Goal: Complete application form

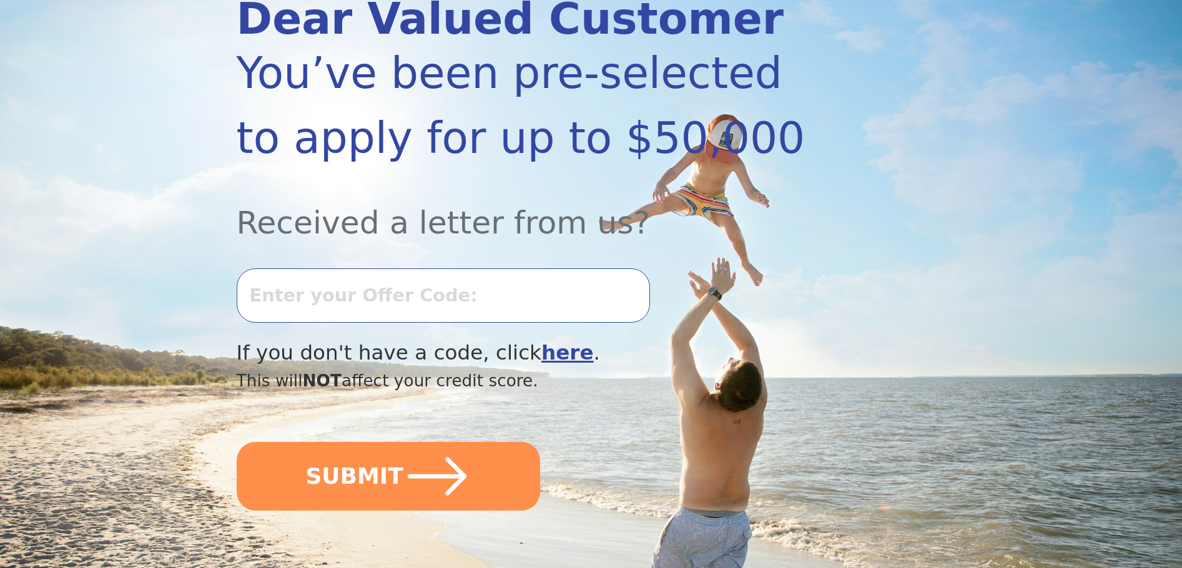
scroll to position [187, 0]
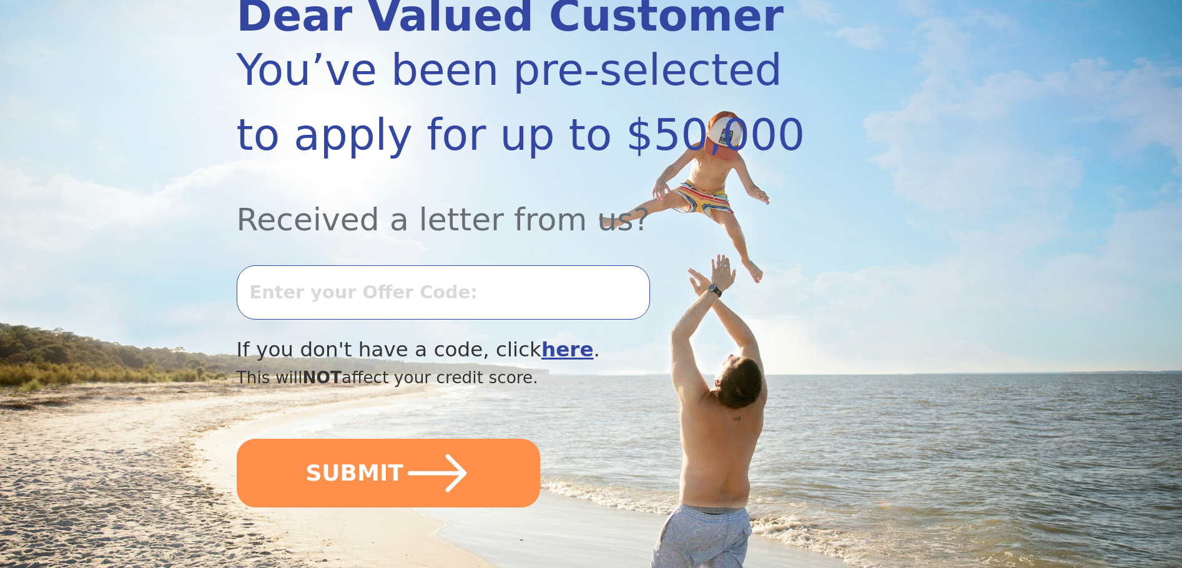
click at [290, 294] on input "text" at bounding box center [443, 292] width 413 height 54
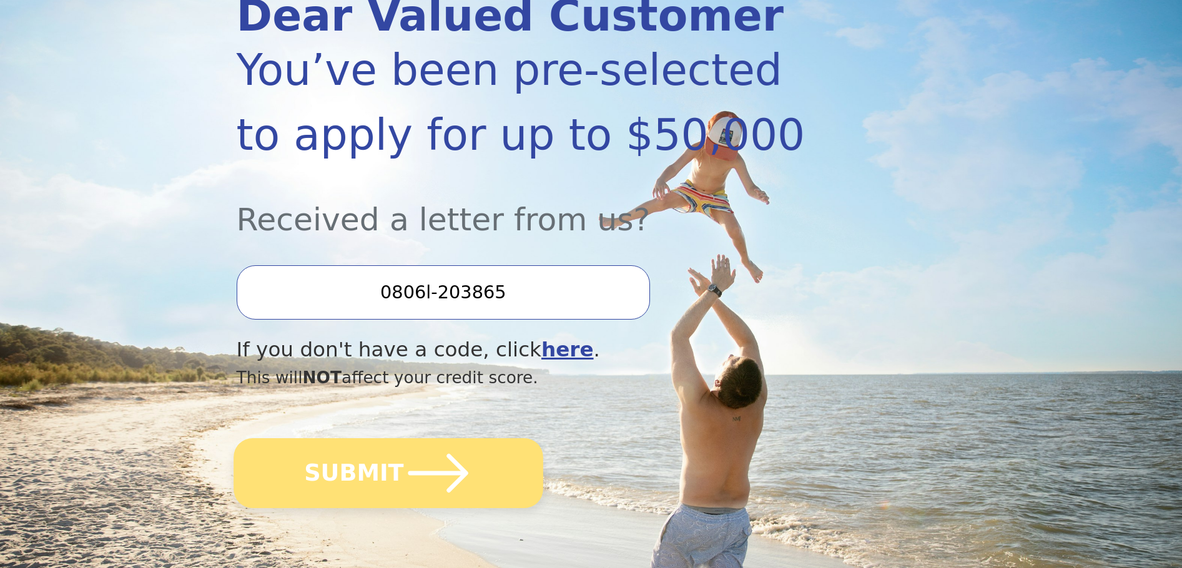
type input "0806l-203865"
click at [378, 475] on button "SUBMIT" at bounding box center [389, 473] width 310 height 70
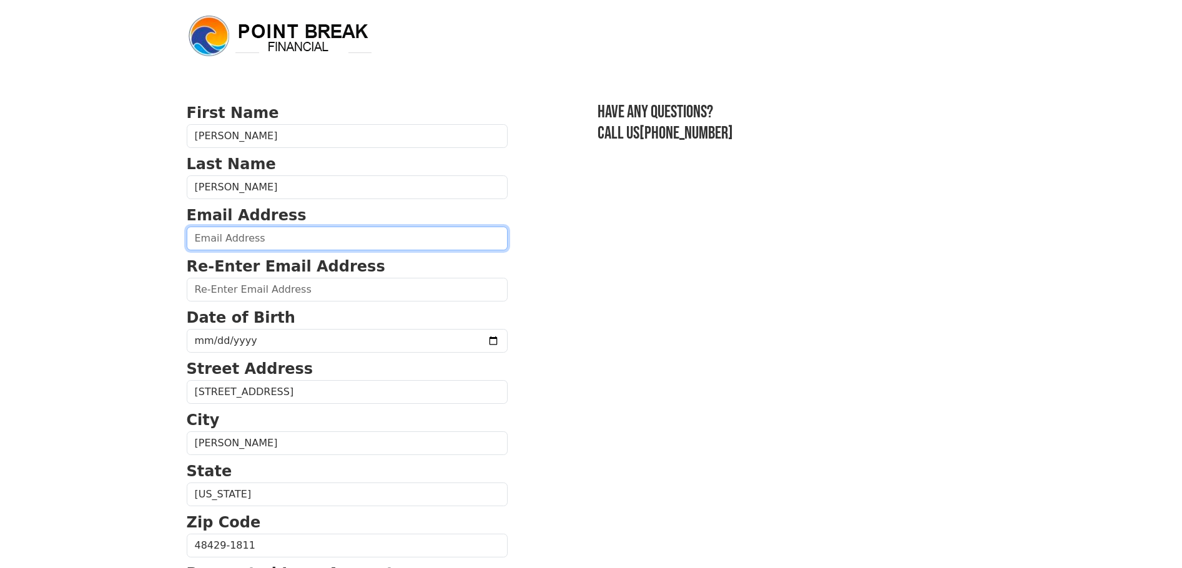
click at [229, 229] on input "email" at bounding box center [347, 239] width 321 height 24
type input "[EMAIL_ADDRESS][DOMAIN_NAME]"
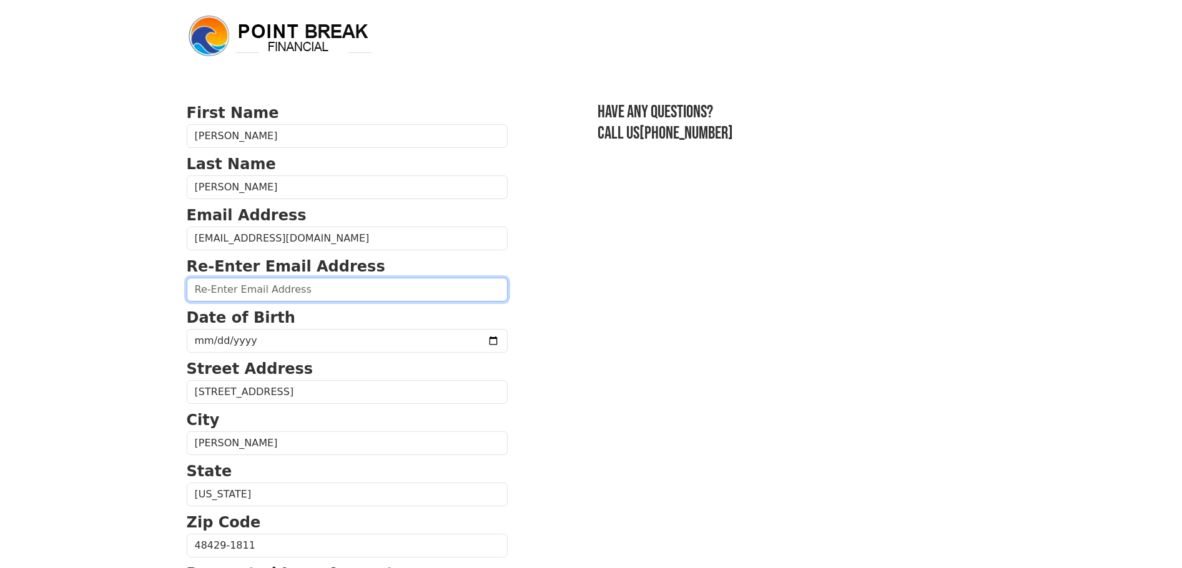
click at [234, 293] on input "email" at bounding box center [347, 290] width 321 height 24
type input "[EMAIL_ADDRESS][DOMAIN_NAME]"
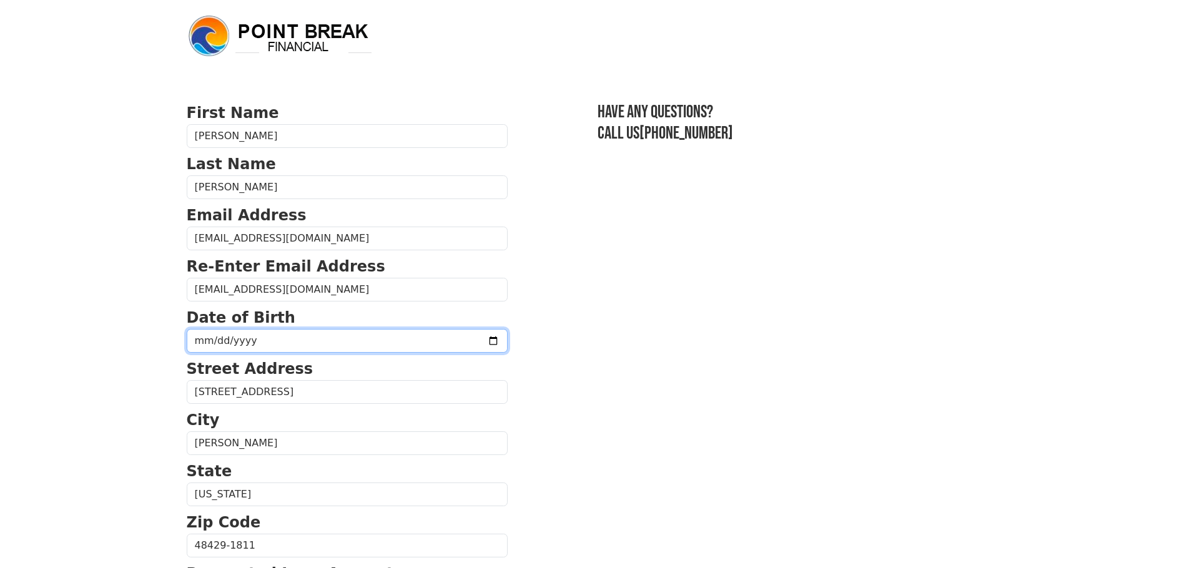
click at [205, 342] on input "date" at bounding box center [347, 341] width 321 height 24
type input "[DATE]"
drag, startPoint x: 854, startPoint y: 213, endPoint x: 818, endPoint y: 222, distance: 37.4
click at [852, 215] on section "First Name [PERSON_NAME] Last Name [PERSON_NAME] Email Address [EMAIL_ADDRESS][…" at bounding box center [591, 547] width 809 height 891
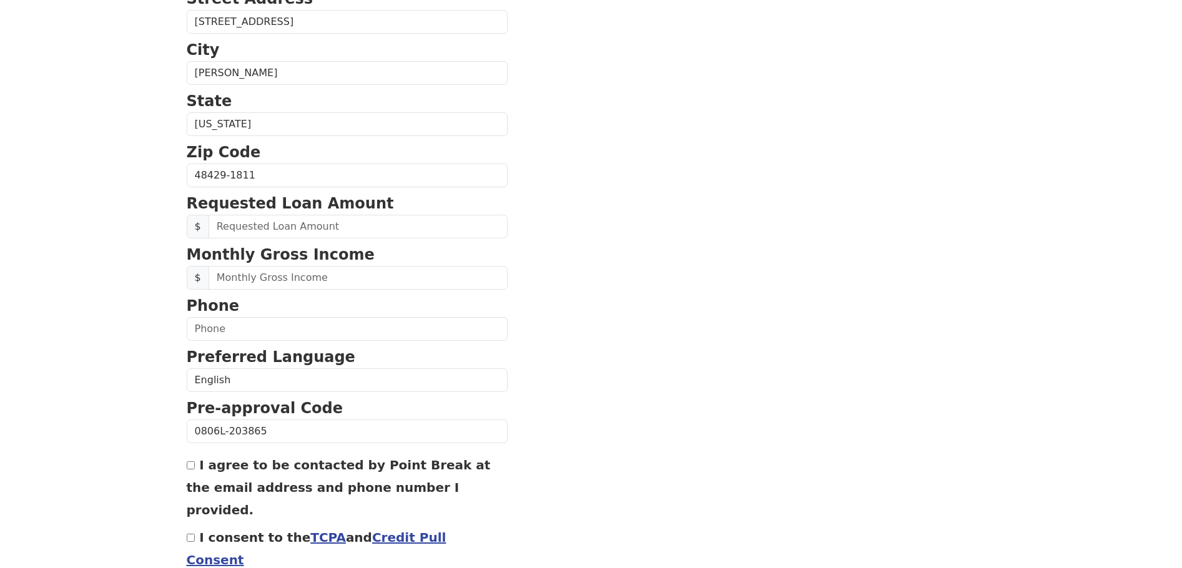
scroll to position [426, 0]
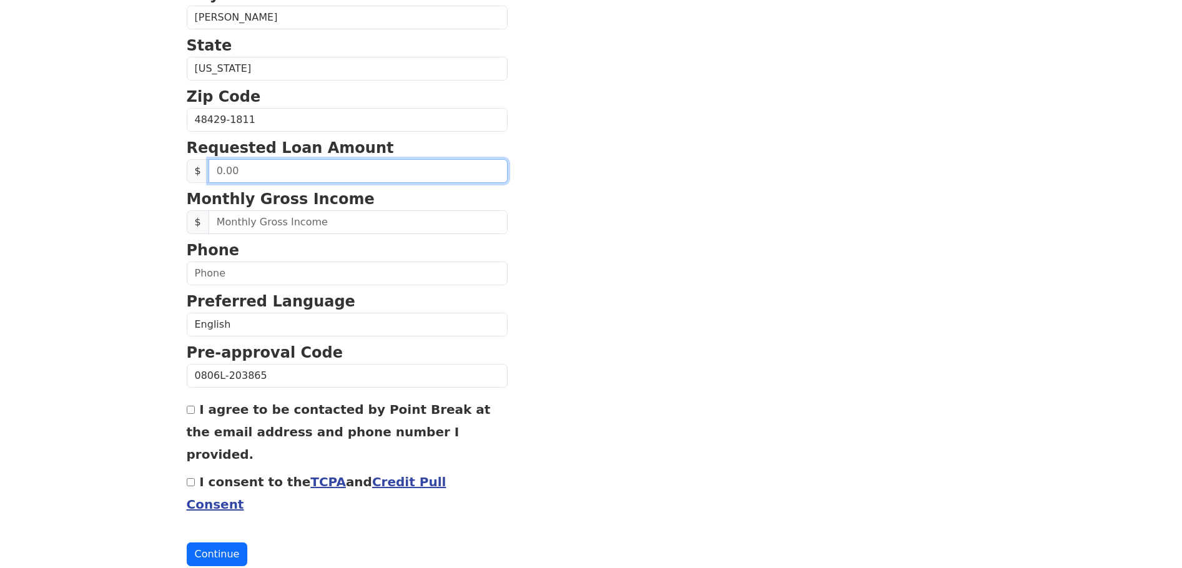
click at [249, 172] on input "text" at bounding box center [358, 171] width 299 height 24
type input "20,000.00"
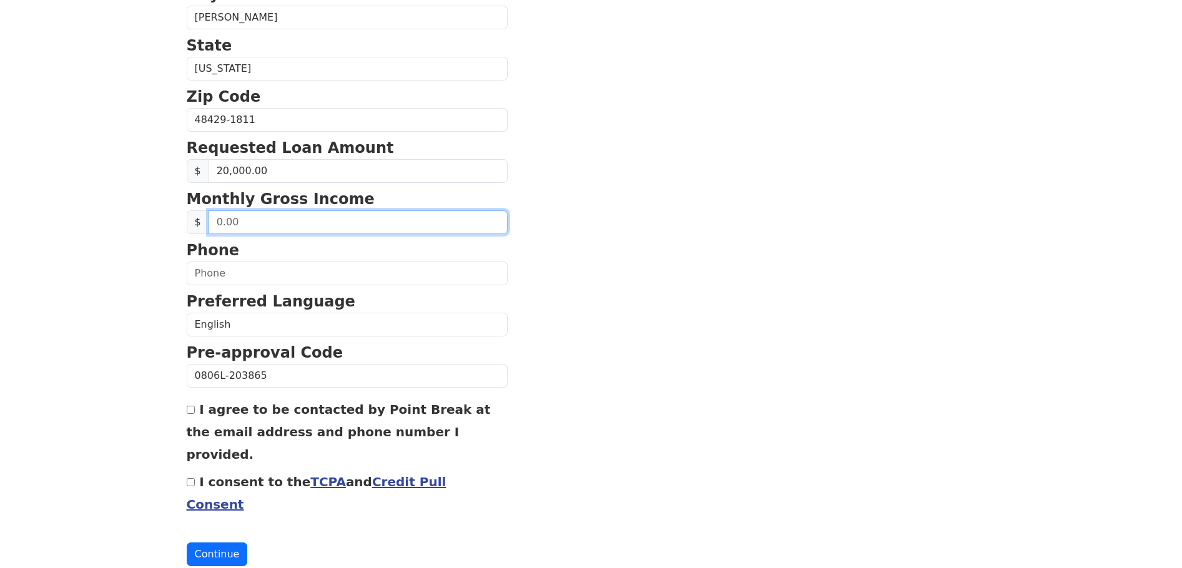
click at [257, 224] on input "text" at bounding box center [358, 222] width 299 height 24
type input "5,750.00"
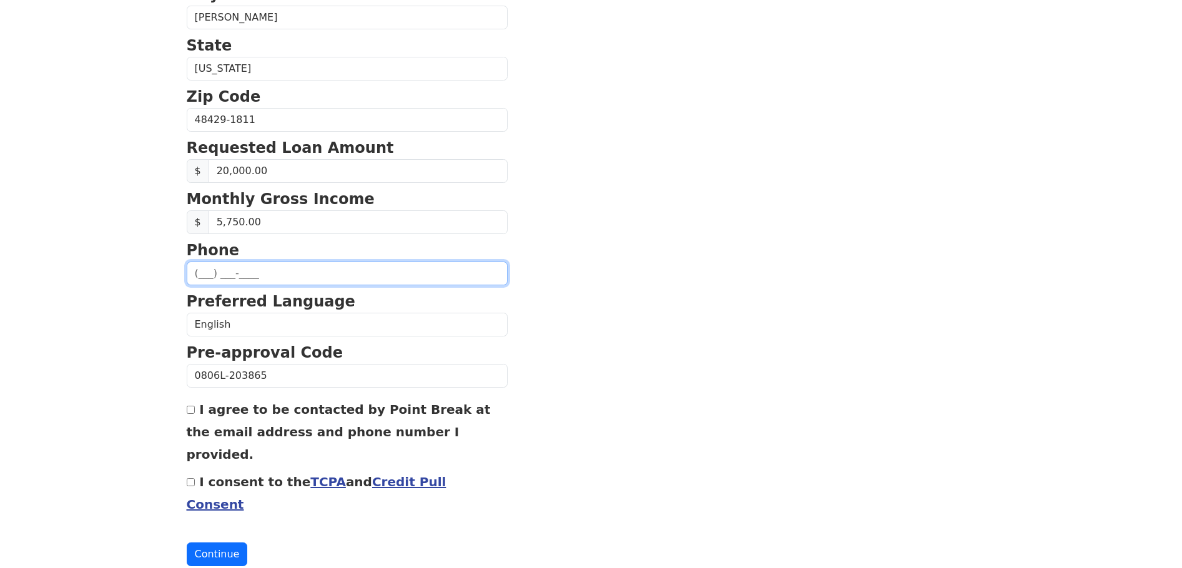
click at [208, 272] on input "text" at bounding box center [347, 274] width 321 height 24
click at [191, 409] on input "I agree to be contacted by Point Break at the email address and phone number I …" at bounding box center [191, 410] width 8 height 8
checkbox input "true"
click at [190, 478] on input "I consent to the TCPA and Credit Pull Consent" at bounding box center [191, 482] width 8 height 8
checkbox input "true"
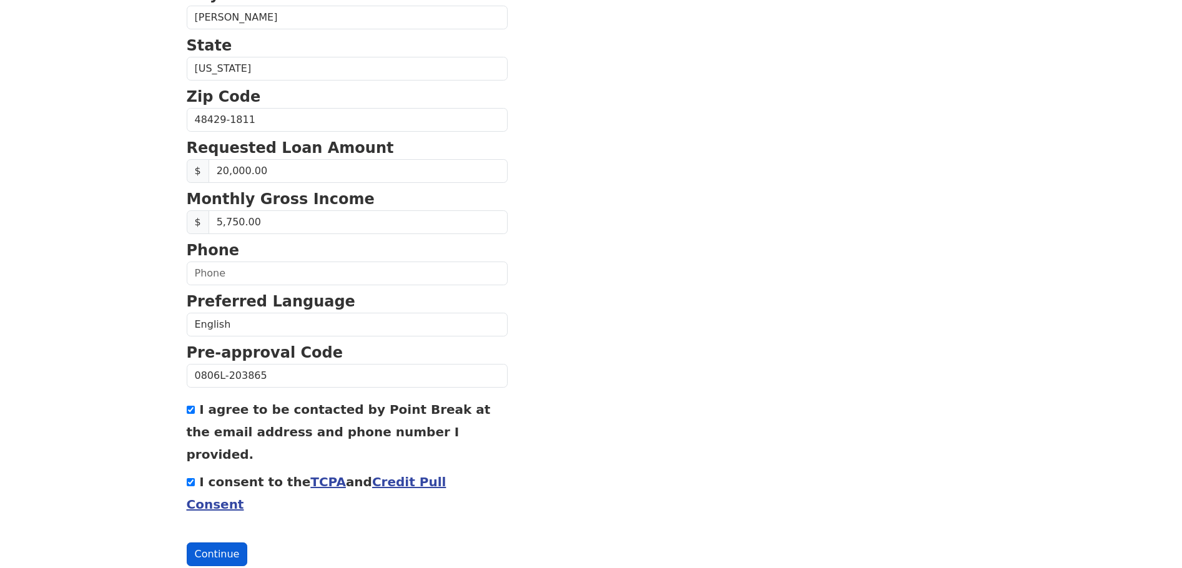
click at [210, 543] on button "Continue" at bounding box center [217, 555] width 61 height 24
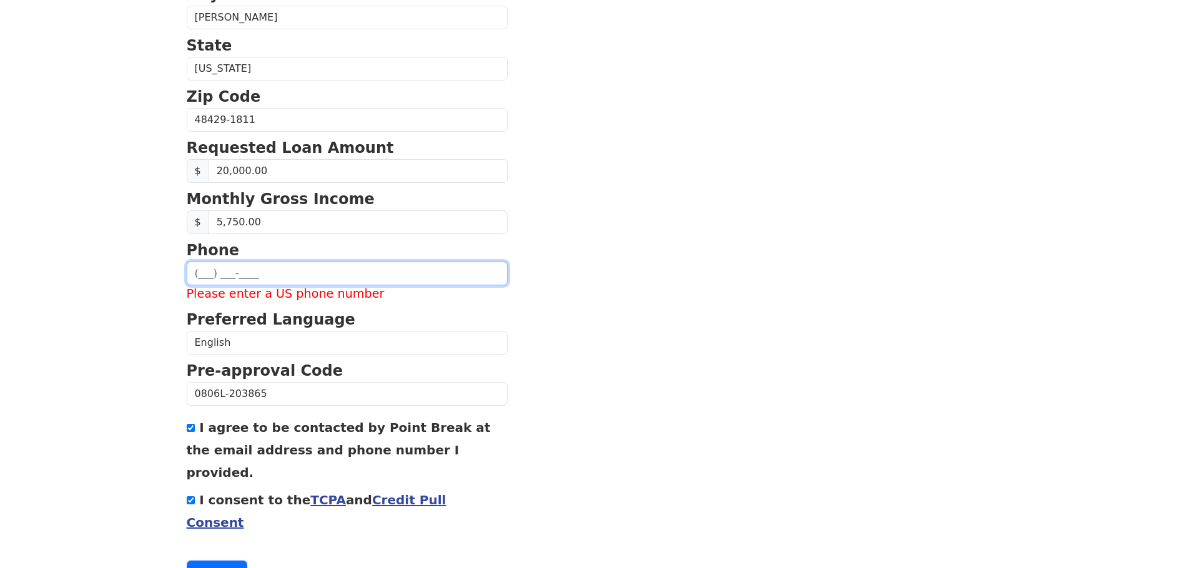
drag, startPoint x: 199, startPoint y: 273, endPoint x: 225, endPoint y: 273, distance: 26.2
click at [207, 273] on input "text" at bounding box center [347, 274] width 321 height 24
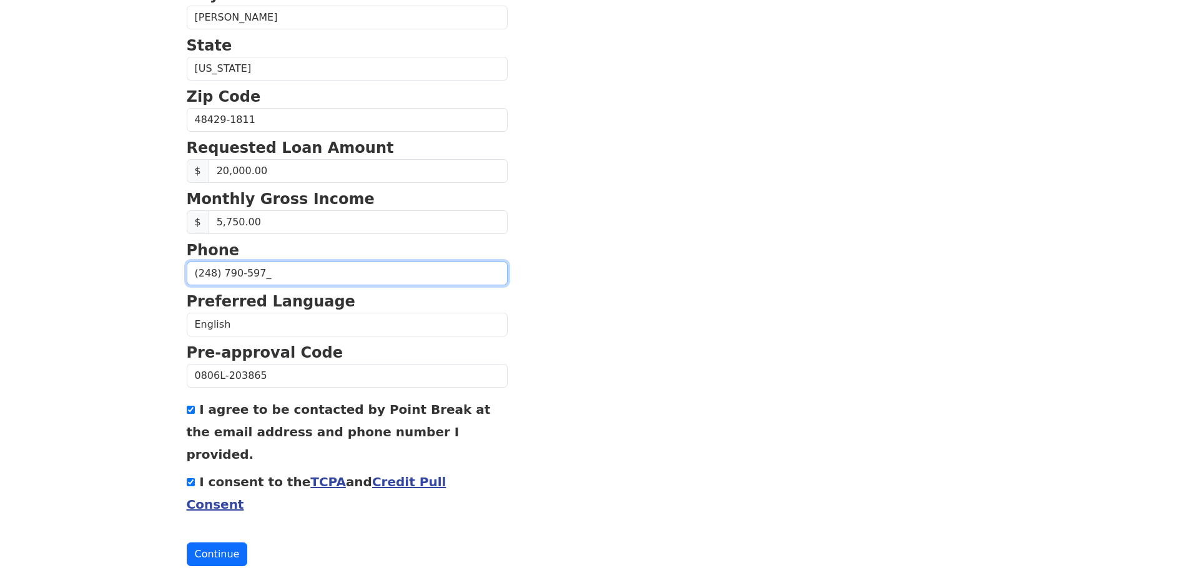
type input "[PHONE_NUMBER]"
click at [212, 543] on button "Continue" at bounding box center [217, 555] width 61 height 24
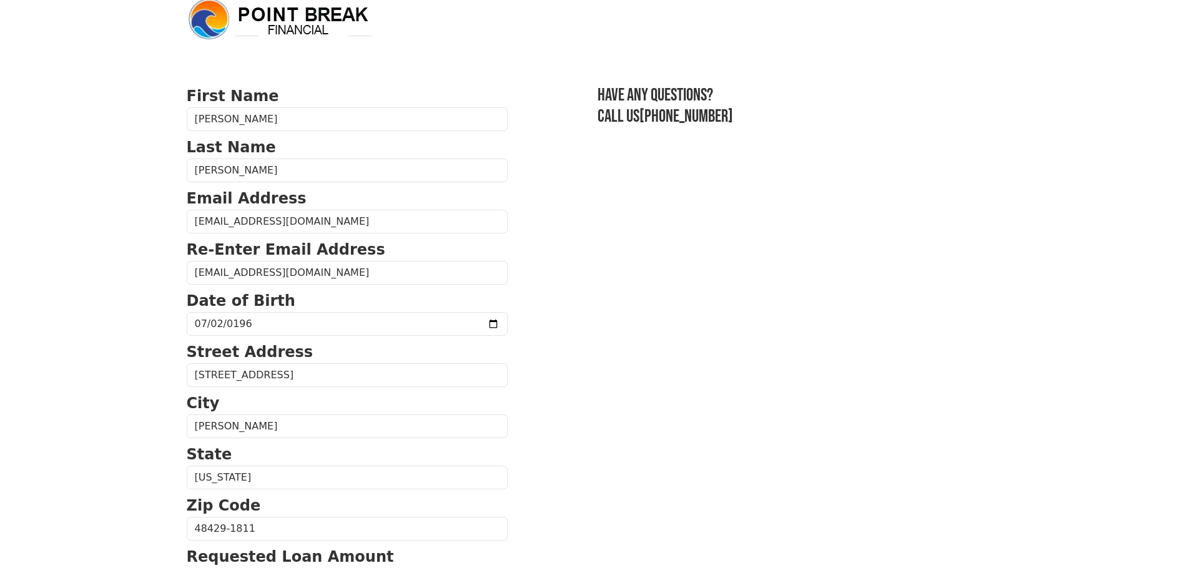
scroll to position [0, 0]
